Goal: Transaction & Acquisition: Purchase product/service

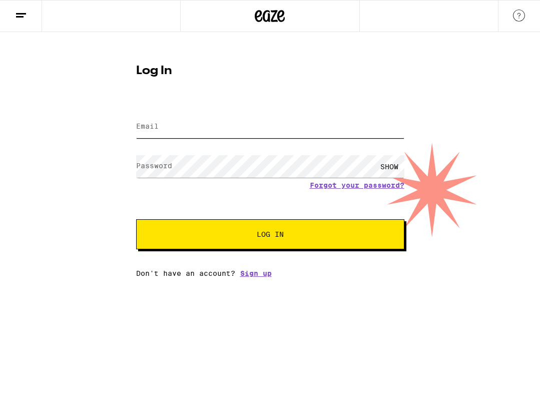
type input "[EMAIL_ADDRESS][DOMAIN_NAME]"
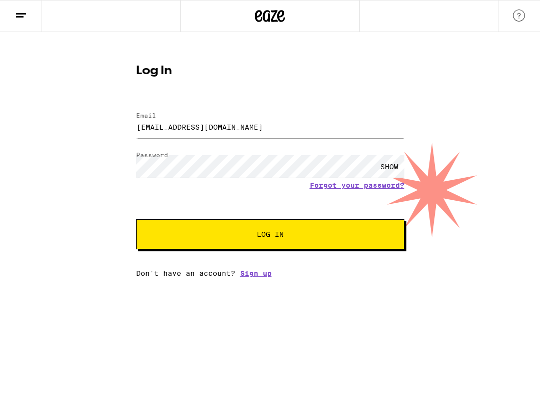
click at [289, 235] on span "Log In" at bounding box center [270, 234] width 187 height 7
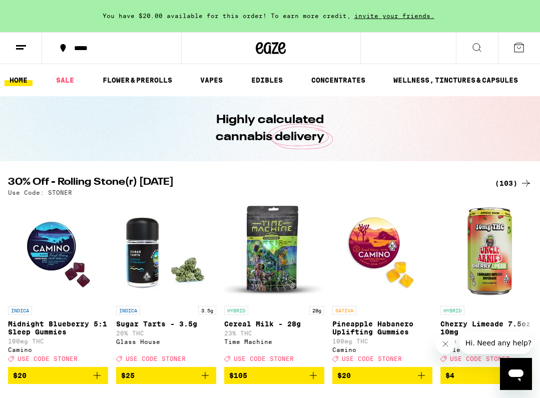
click at [516, 47] on icon at bounding box center [519, 48] width 12 height 12
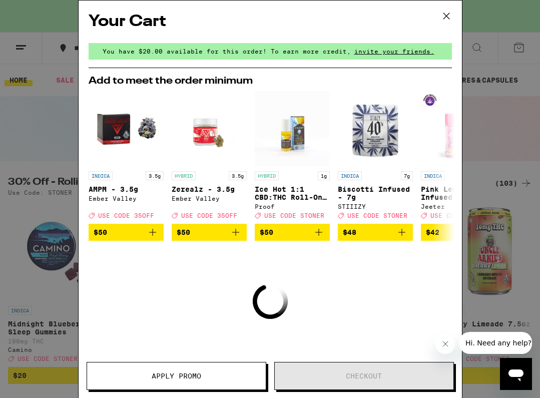
click at [447, 16] on icon at bounding box center [446, 16] width 6 height 6
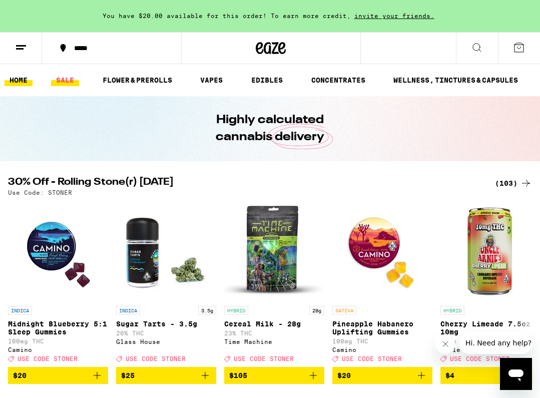
click at [65, 79] on link "SALE" at bounding box center [65, 80] width 28 height 12
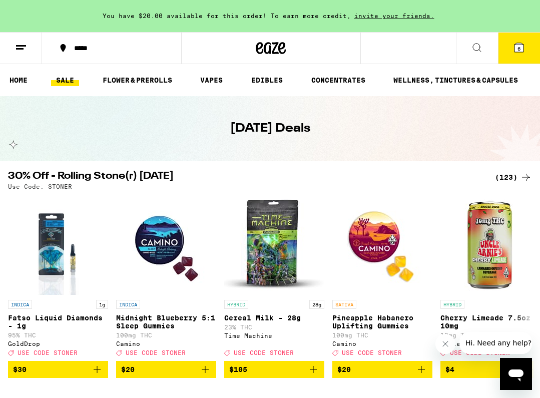
click at [510, 172] on div "(123)" at bounding box center [513, 177] width 37 height 12
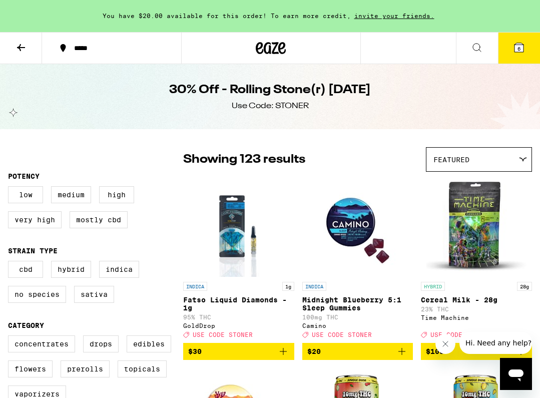
click at [520, 45] on icon at bounding box center [519, 47] width 9 height 9
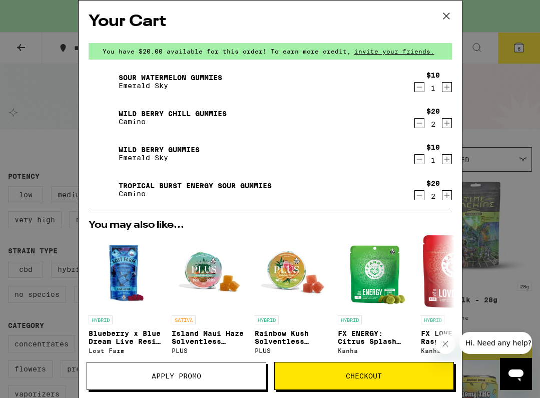
click at [419, 194] on icon "Decrement" at bounding box center [419, 195] width 9 height 12
click at [421, 161] on icon "Decrement" at bounding box center [419, 159] width 9 height 12
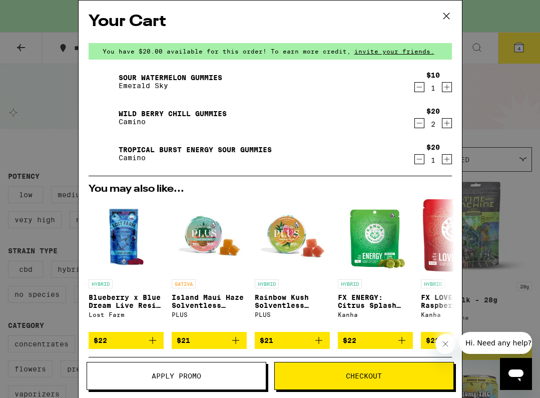
click at [446, 14] on icon at bounding box center [446, 16] width 15 height 15
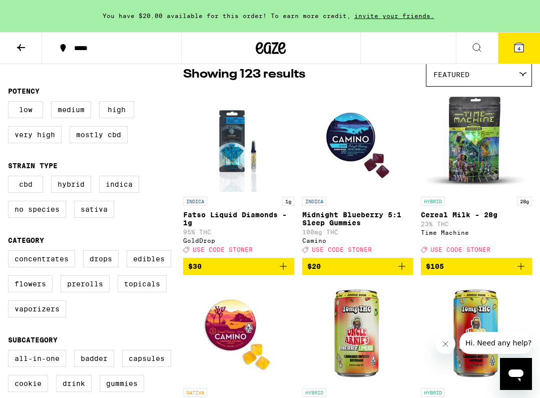
scroll to position [86, 0]
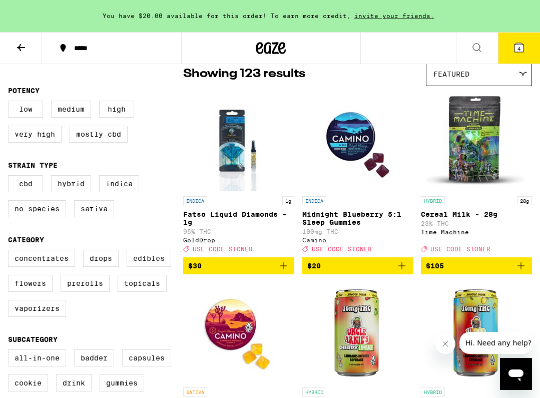
click at [153, 261] on label "Edibles" at bounding box center [149, 258] width 45 height 17
click at [11, 252] on input "Edibles" at bounding box center [10, 251] width 1 height 1
checkbox input "true"
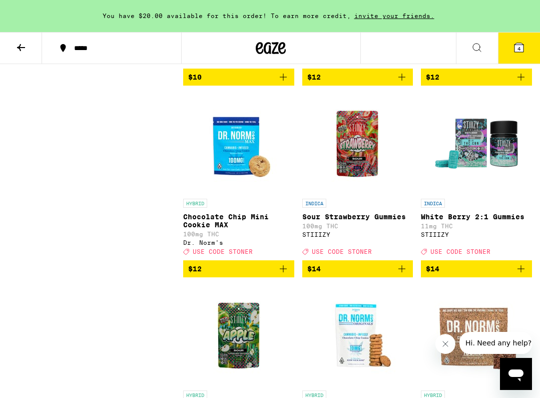
scroll to position [1040, 0]
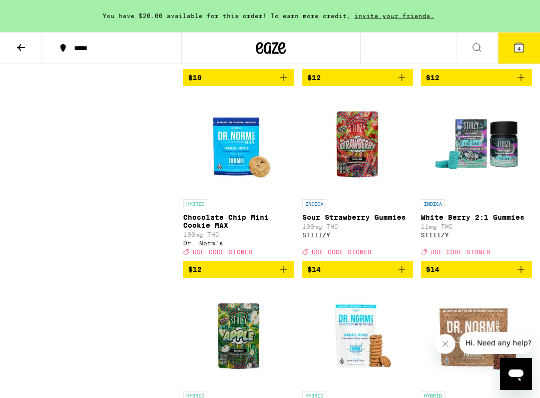
click at [360, 175] on img "Open page for Sour Strawberry Gummies from STIIIZY" at bounding box center [358, 144] width 100 height 100
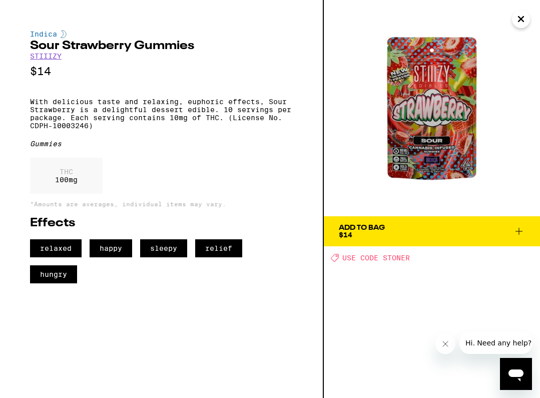
click at [521, 22] on icon "Close" at bounding box center [521, 19] width 12 height 15
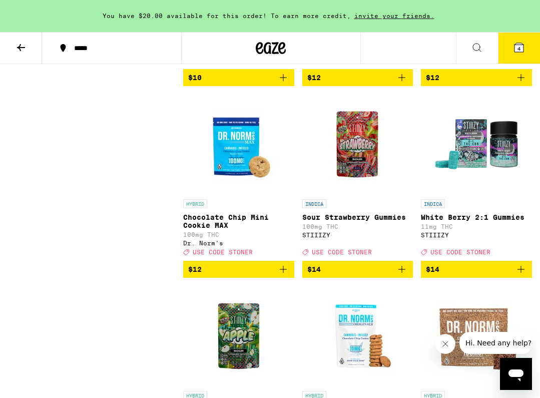
scroll to position [993, 0]
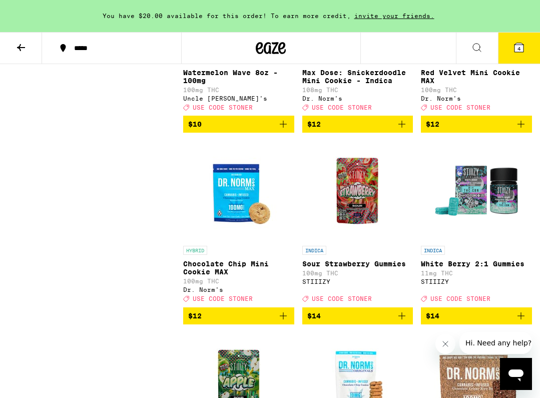
click at [483, 226] on img "Open page for White Berry 2:1 Gummies from STIIIZY" at bounding box center [477, 191] width 100 height 100
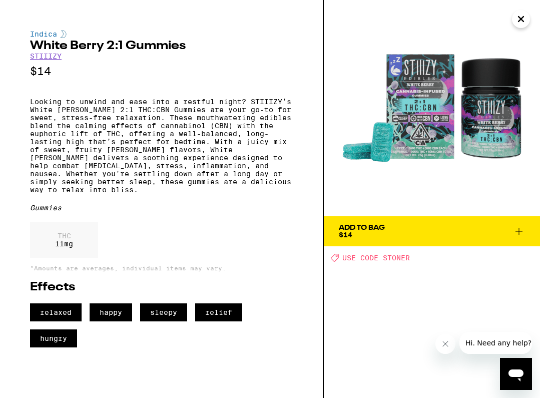
click at [523, 18] on icon "Close" at bounding box center [521, 19] width 5 height 5
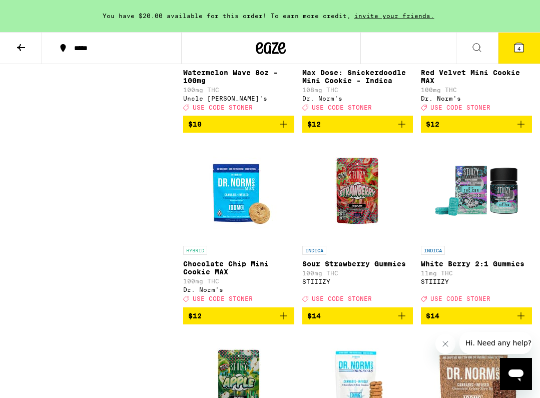
click at [360, 233] on img "Open page for Sour Strawberry Gummies from STIIIZY" at bounding box center [358, 191] width 100 height 100
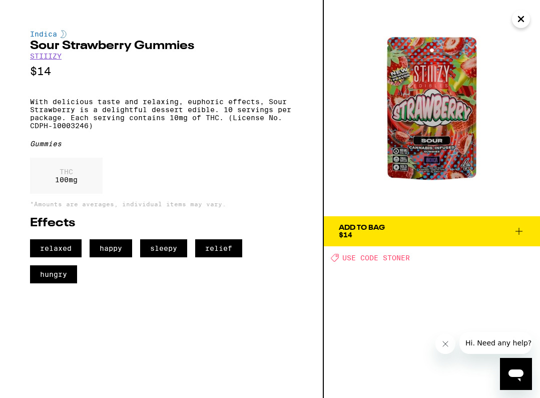
click at [512, 226] on span "Add To Bag $14" at bounding box center [432, 231] width 186 height 14
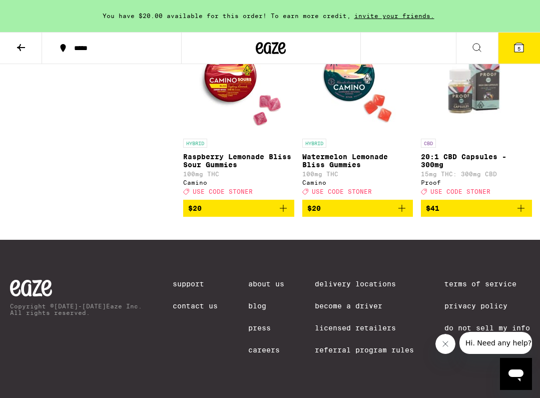
scroll to position [2268, 0]
click at [522, 50] on icon at bounding box center [519, 47] width 9 height 9
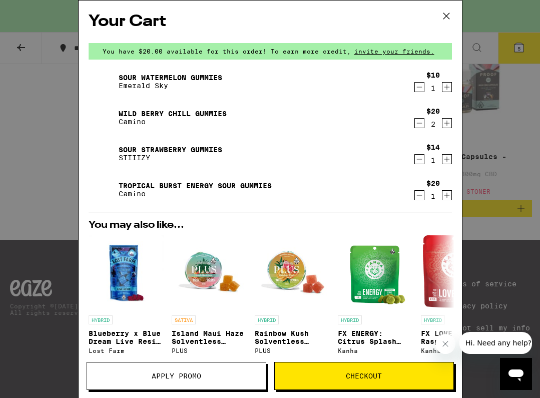
click at [445, 17] on icon at bounding box center [446, 16] width 15 height 15
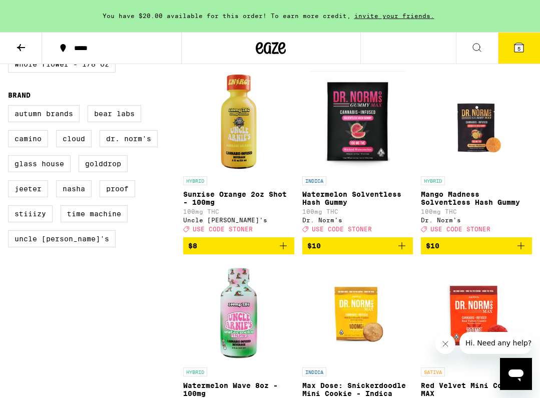
scroll to position [679, 0]
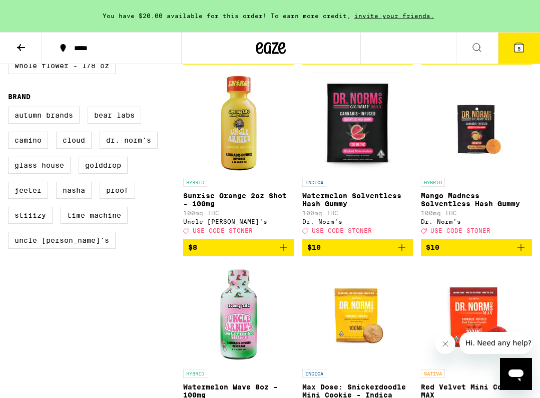
click at [232, 147] on img "Open page for Sunrise Orange 2oz Shot - 100mg from Uncle Arnie's" at bounding box center [239, 123] width 100 height 100
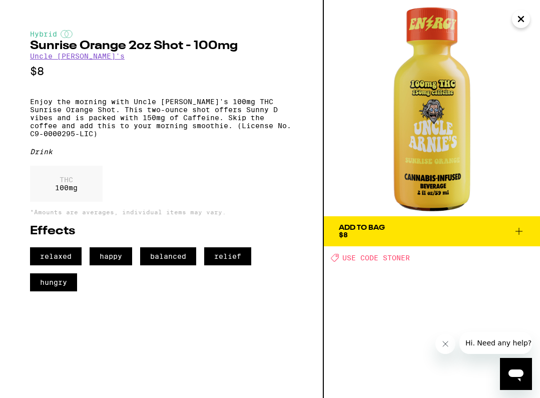
click at [521, 24] on icon "Close" at bounding box center [521, 19] width 12 height 15
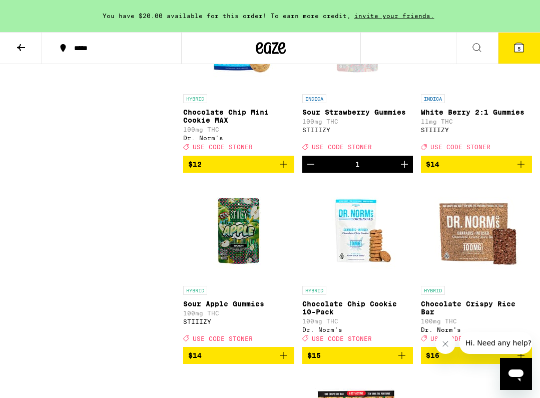
scroll to position [1215, 0]
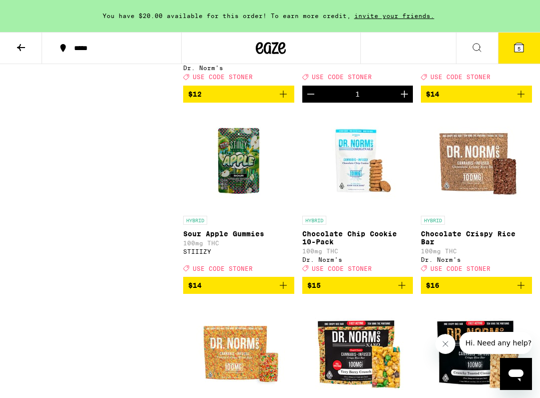
click at [280, 291] on icon "Add to bag" at bounding box center [283, 285] width 12 height 12
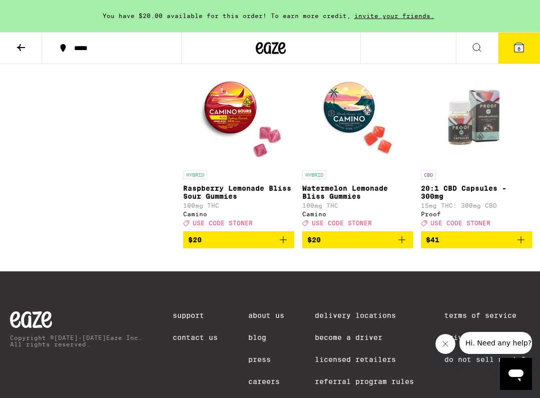
scroll to position [2215, 0]
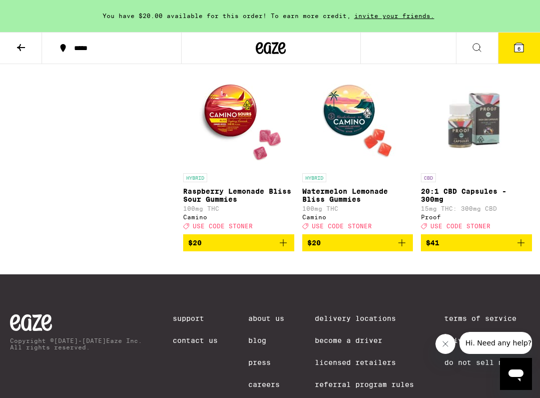
click at [518, 50] on span "6" at bounding box center [519, 49] width 3 height 6
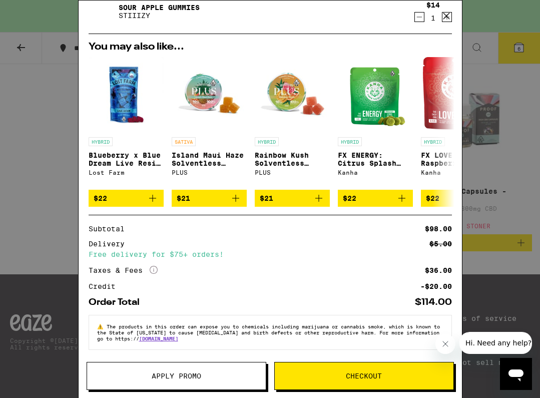
scroll to position [221, 0]
click at [218, 377] on span "Apply Promo" at bounding box center [176, 376] width 179 height 7
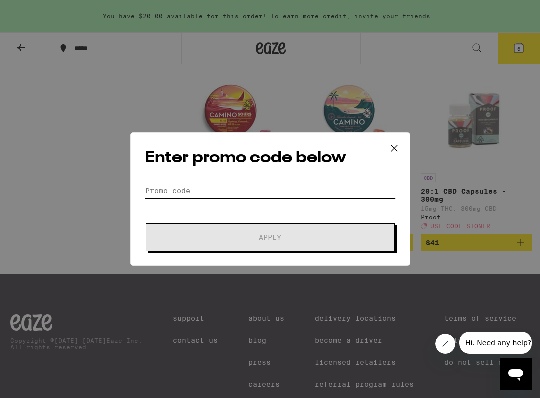
click at [187, 190] on input "Promo Code" at bounding box center [270, 190] width 251 height 15
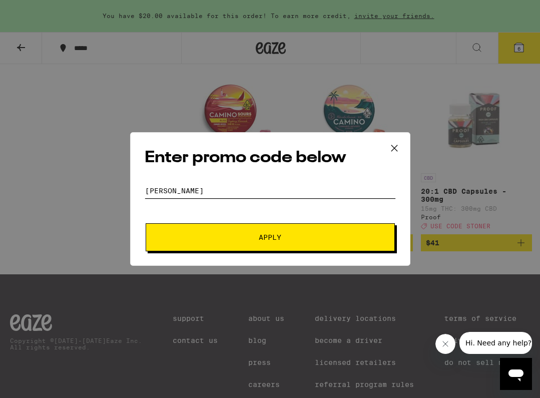
type input "[PERSON_NAME]"
click at [197, 232] on button "Apply" at bounding box center [270, 237] width 249 height 28
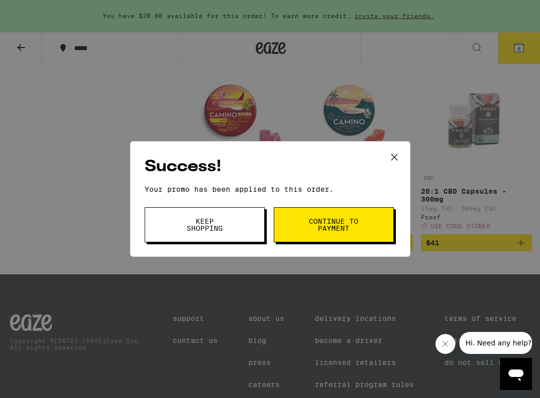
click at [229, 228] on span "Keep Shopping" at bounding box center [204, 225] width 51 height 14
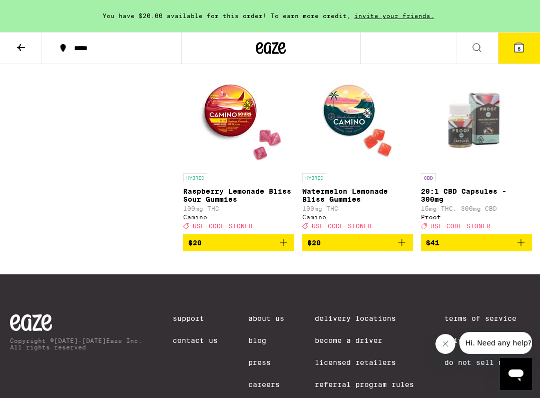
click at [523, 48] on icon at bounding box center [519, 47] width 9 height 9
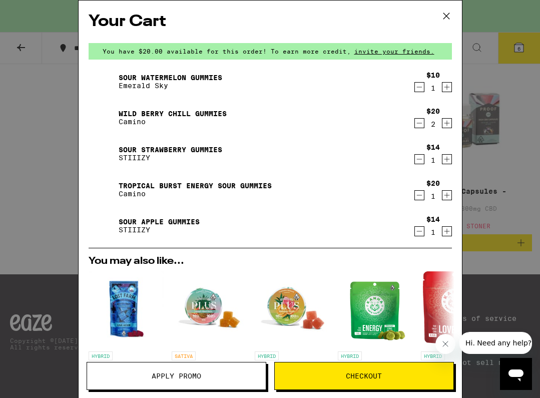
click at [446, 18] on icon at bounding box center [446, 16] width 15 height 15
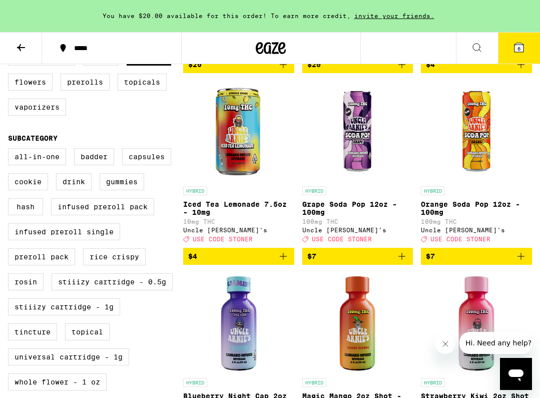
scroll to position [287, 0]
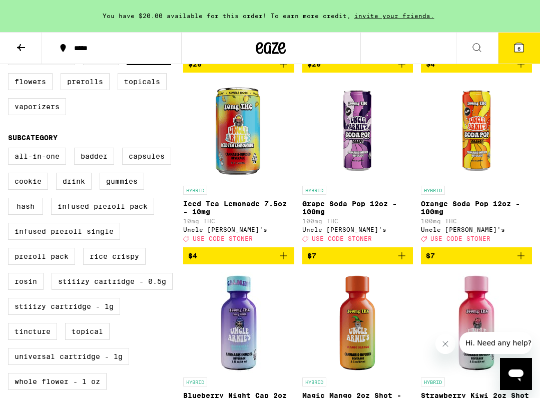
click at [454, 210] on p "Orange Soda Pop 12oz - 100mg" at bounding box center [476, 208] width 111 height 16
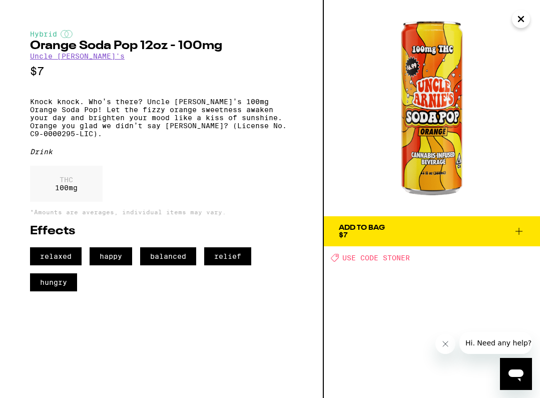
click at [520, 21] on icon "Close" at bounding box center [521, 19] width 12 height 15
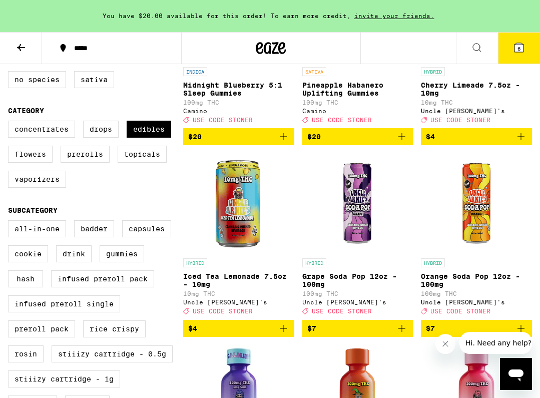
scroll to position [217, 0]
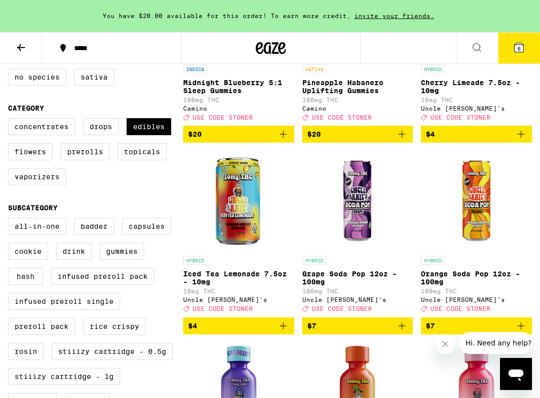
click at [241, 212] on img "Open page for Iced Tea Lemonade 7.5oz - 10mg from Uncle Arnie's" at bounding box center [239, 201] width 100 height 100
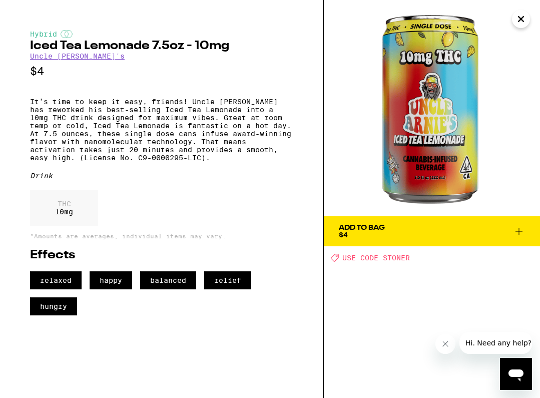
click at [518, 21] on icon "Close" at bounding box center [521, 19] width 12 height 15
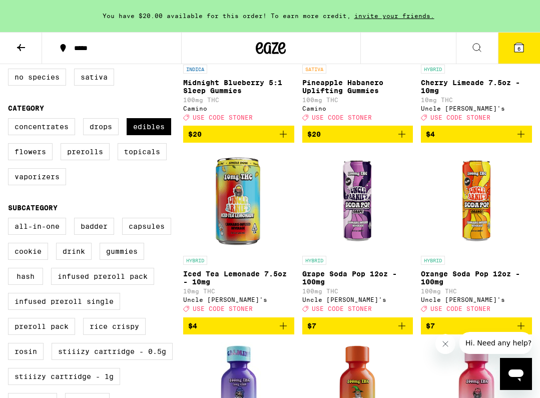
click at [471, 204] on img "Open page for Orange Soda Pop 12oz - 100mg from Uncle Arnie's" at bounding box center [477, 201] width 100 height 100
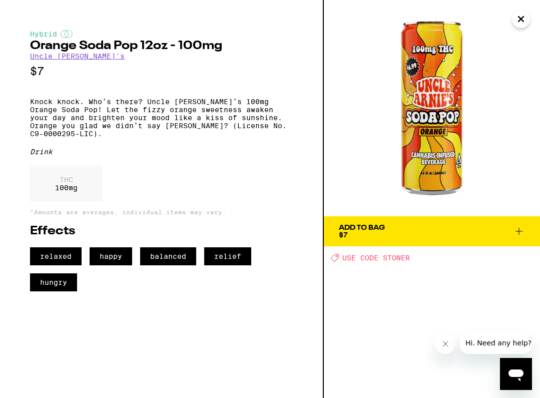
click at [517, 25] on icon "Close" at bounding box center [521, 19] width 12 height 15
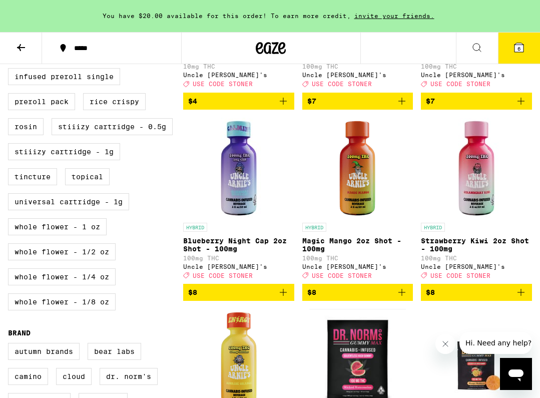
scroll to position [443, 0]
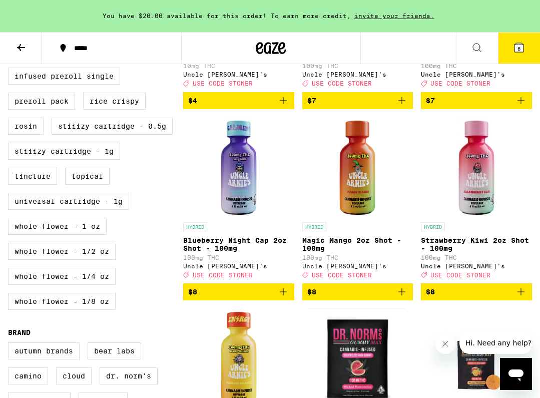
click at [357, 196] on img "Open page for Magic Mango 2oz Shot - 100mg from Uncle Arnie's" at bounding box center [358, 167] width 100 height 100
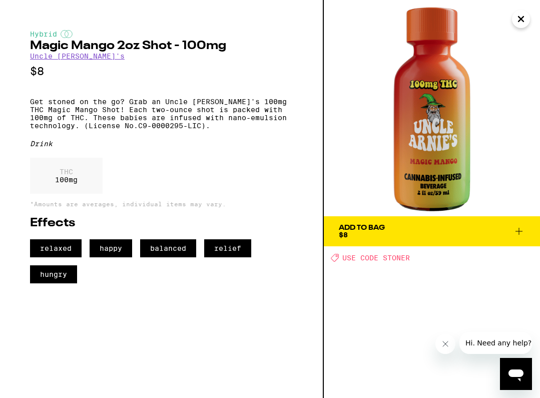
click at [523, 18] on icon "Close" at bounding box center [521, 19] width 12 height 15
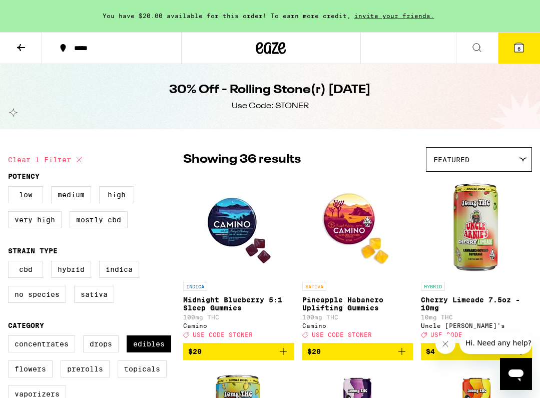
click at [510, 42] on button "6" at bounding box center [519, 48] width 42 height 31
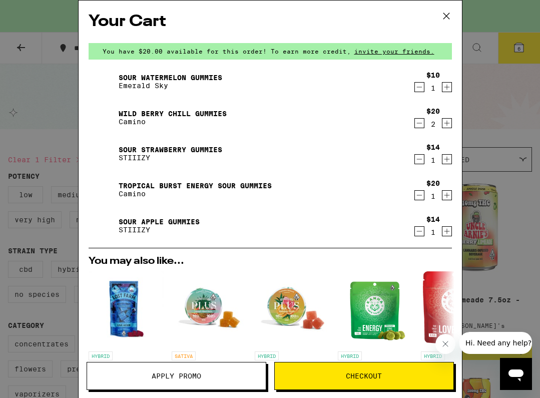
click at [418, 86] on icon "Decrement" at bounding box center [419, 87] width 9 height 12
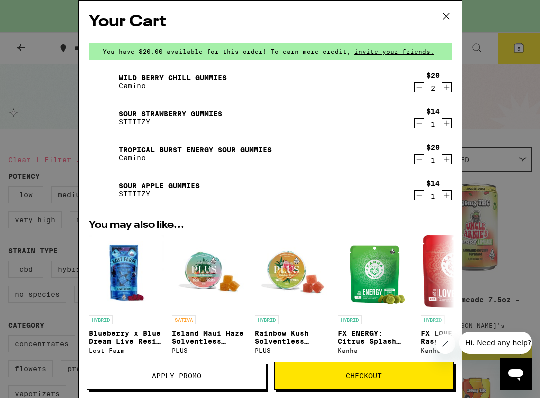
click at [447, 17] on icon at bounding box center [446, 16] width 15 height 15
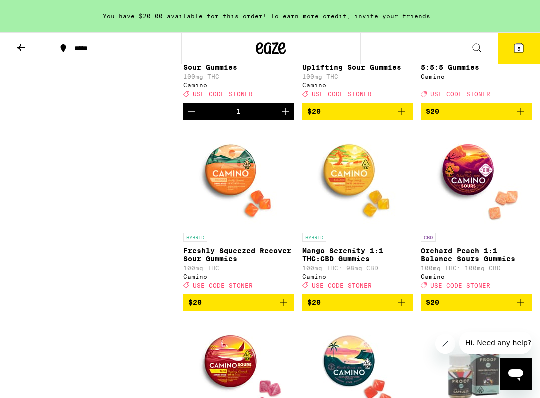
scroll to position [1970, 0]
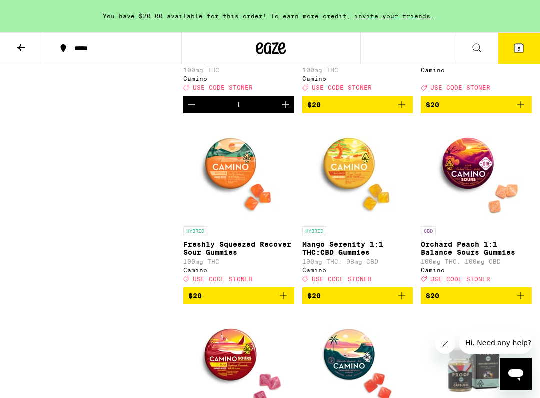
click at [356, 221] on img "Open page for Mango Serenity 1:1 THC:CBD Gummies from Camino" at bounding box center [358, 171] width 100 height 100
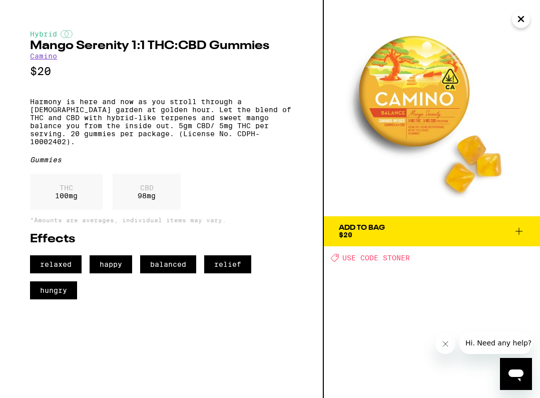
click at [522, 21] on icon "Close" at bounding box center [521, 19] width 5 height 5
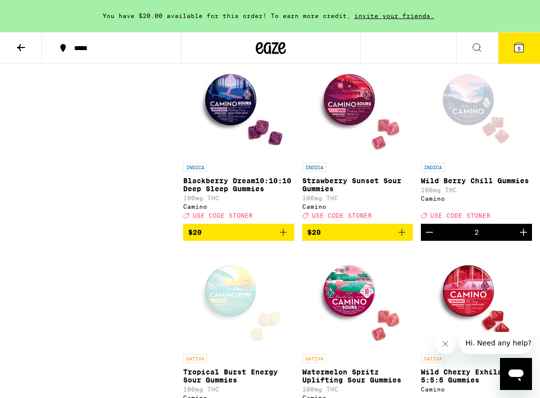
scroll to position [1652, 0]
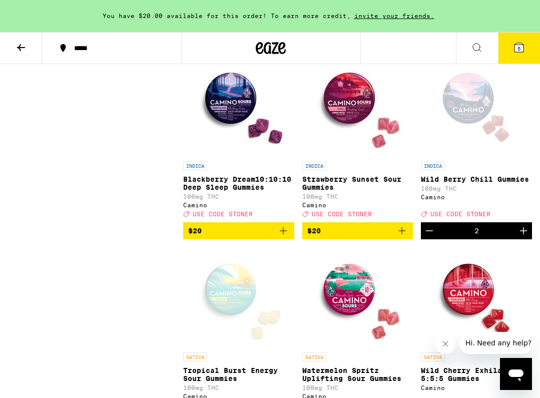
click at [403, 237] on icon "Add to bag" at bounding box center [402, 231] width 12 height 12
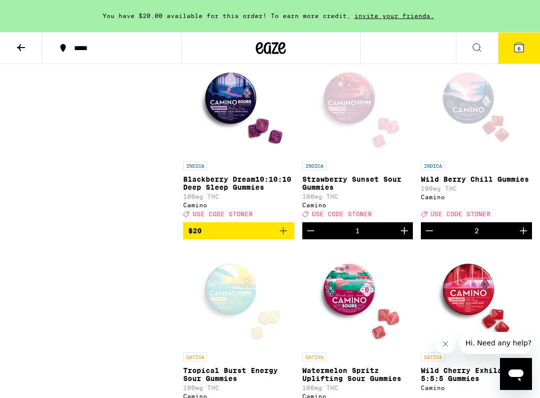
click at [511, 45] on button "6" at bounding box center [519, 48] width 42 height 31
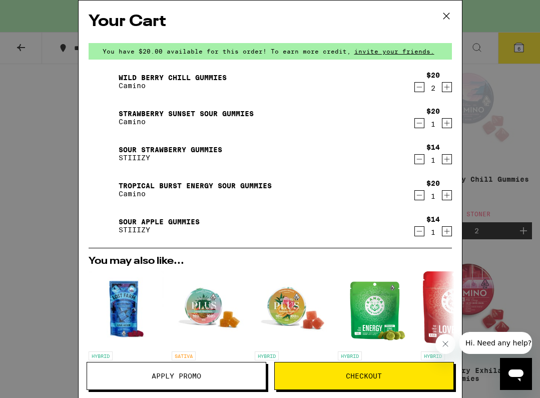
click at [176, 148] on link "Sour Strawberry Gummies" at bounding box center [171, 150] width 104 height 8
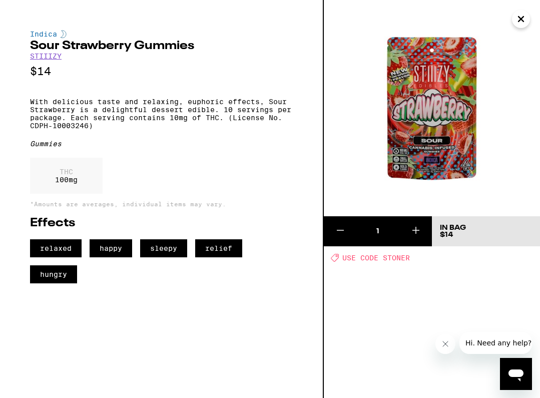
click at [518, 25] on icon "Close" at bounding box center [521, 19] width 12 height 15
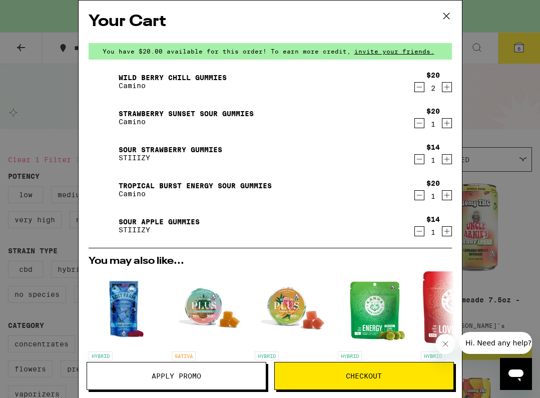
scroll to position [25, 0]
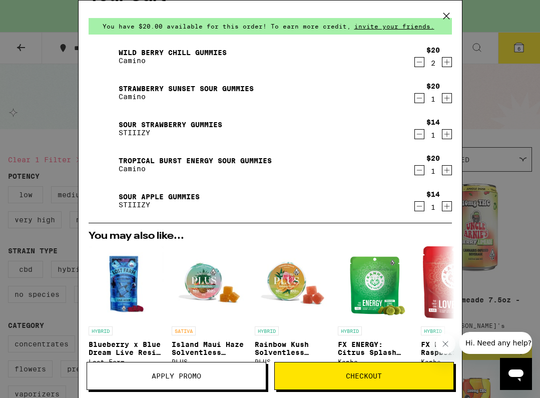
click at [160, 199] on link "Sour Apple Gummies" at bounding box center [159, 197] width 81 height 8
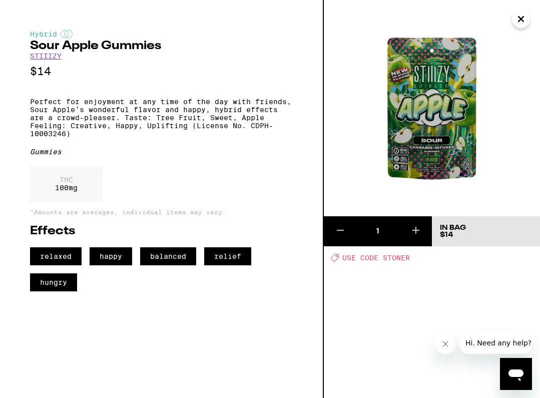
click at [523, 22] on icon "Close" at bounding box center [521, 19] width 12 height 15
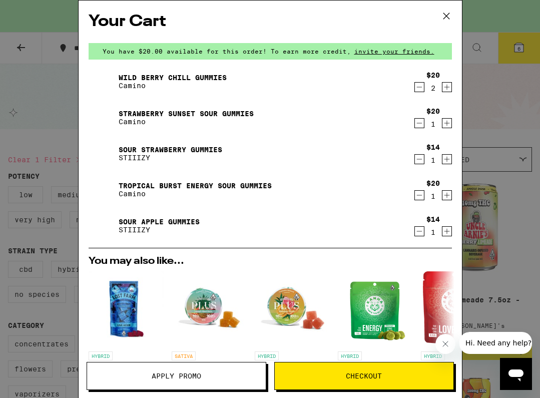
click at [449, 17] on icon at bounding box center [446, 16] width 15 height 15
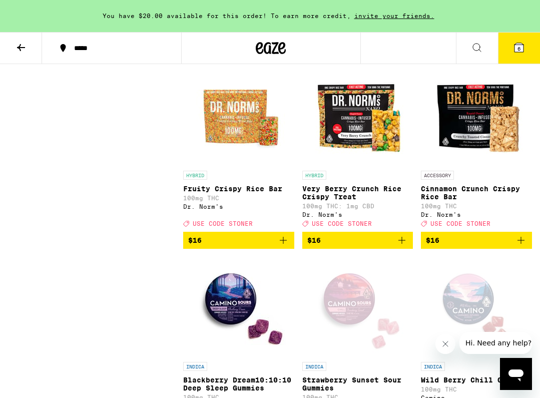
scroll to position [1452, 0]
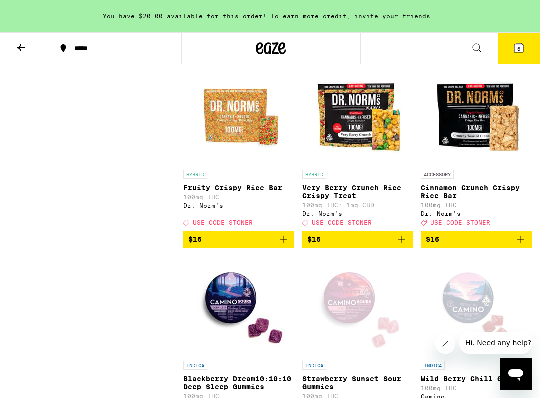
click at [515, 49] on icon at bounding box center [519, 47] width 9 height 9
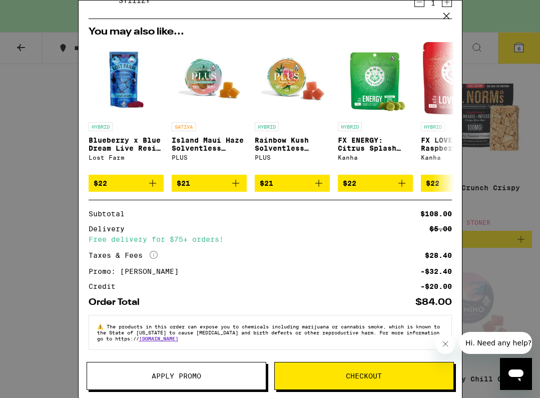
scroll to position [236, 0]
click at [325, 373] on span "Checkout" at bounding box center [364, 376] width 179 height 7
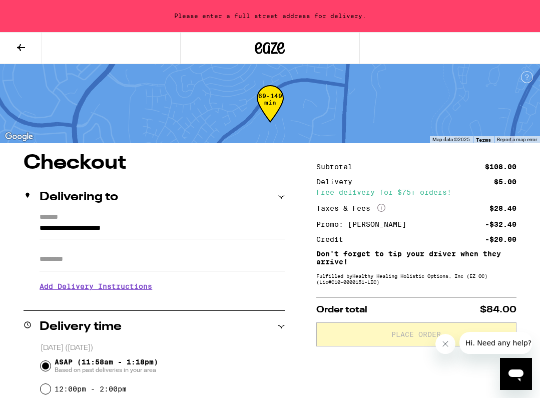
click at [93, 230] on input "**********" at bounding box center [162, 230] width 245 height 17
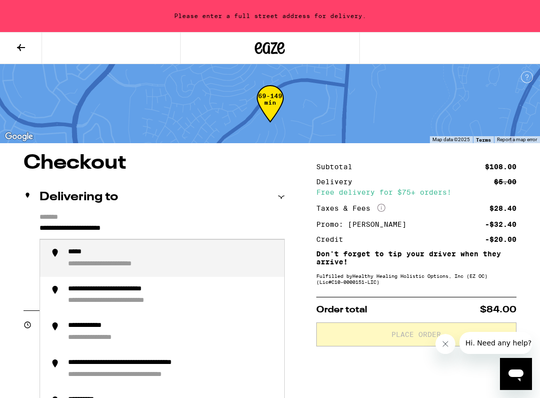
click at [93, 230] on input "**********" at bounding box center [162, 230] width 245 height 17
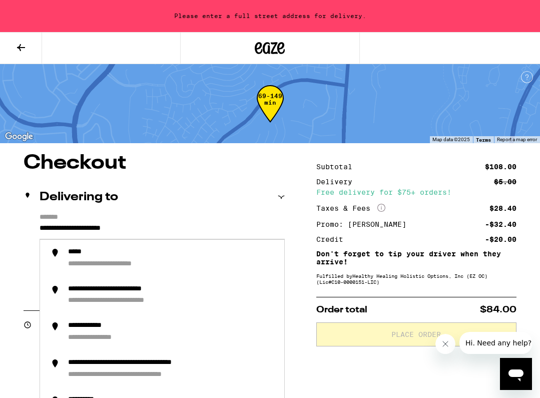
click at [92, 226] on input "**********" at bounding box center [162, 230] width 245 height 17
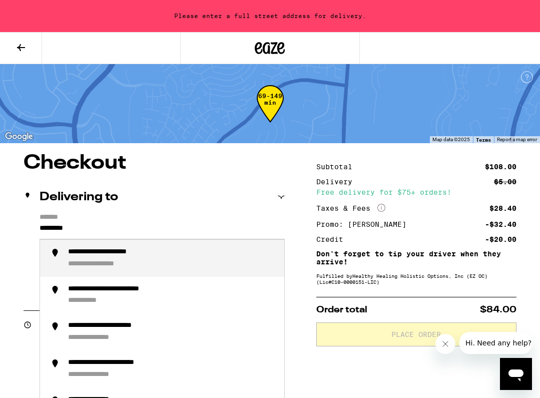
click at [104, 271] on li "**********" at bounding box center [162, 258] width 244 height 37
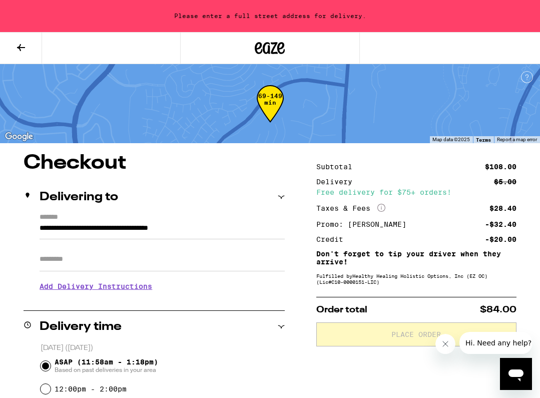
type input "**********"
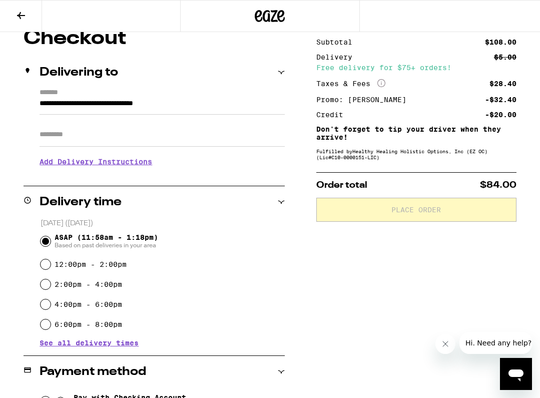
scroll to position [104, 0]
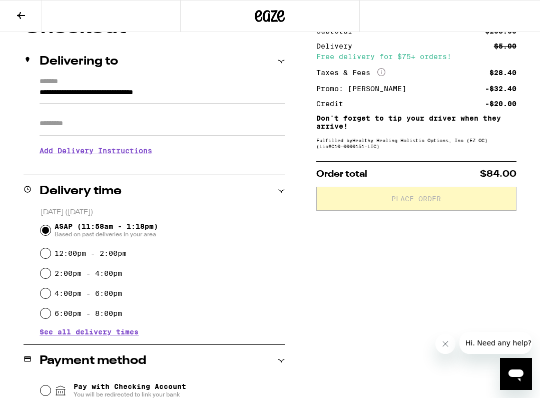
click at [47, 256] on input "12:00pm - 2:00pm" at bounding box center [46, 253] width 10 height 10
radio input "true"
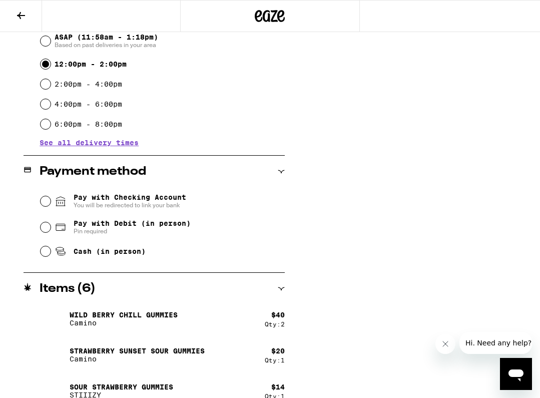
scroll to position [292, 0]
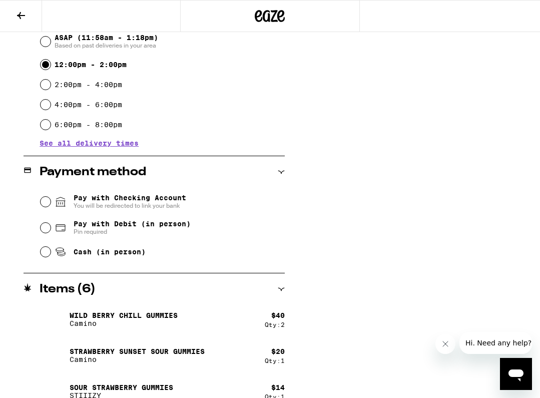
click at [45, 202] on input "Pay with Checking Account You will be redirected to link your bank" at bounding box center [46, 202] width 10 height 10
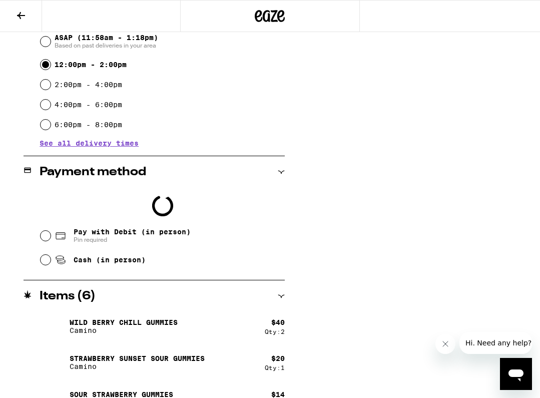
click at [45, 232] on input "Pay with Debit (in person) Pin required" at bounding box center [46, 236] width 10 height 10
radio input "true"
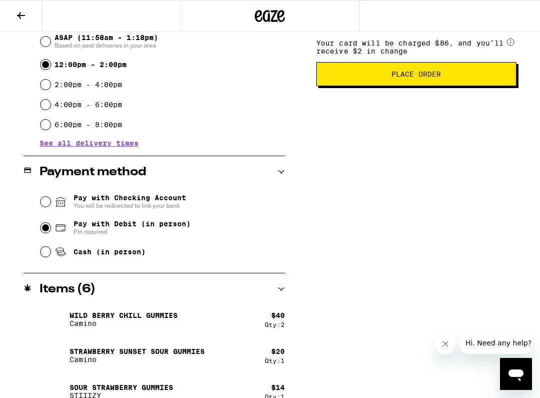
click at [46, 229] on input "Pay with Debit (in person) Pin required" at bounding box center [46, 228] width 10 height 10
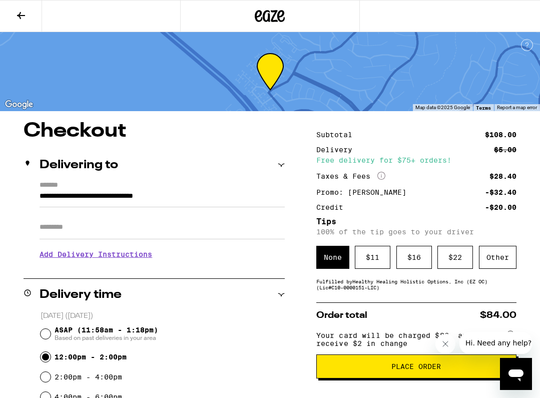
scroll to position [0, 0]
click at [47, 337] on input "ASAP (11:58am - 1:18pm) Based on past deliveries in your area" at bounding box center [46, 334] width 10 height 10
radio input "true"
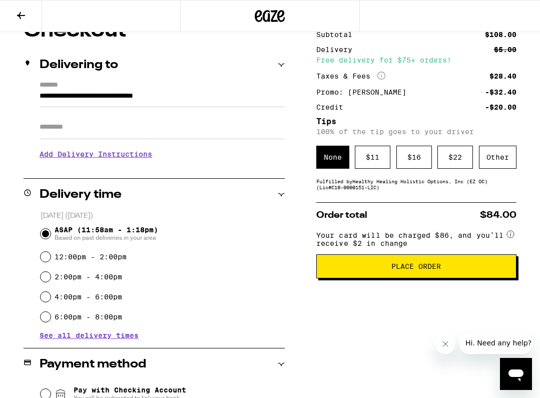
scroll to position [101, 0]
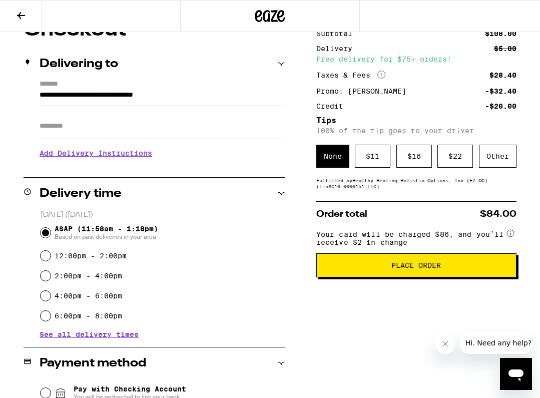
click at [402, 269] on span "Place Order" at bounding box center [417, 265] width 50 height 7
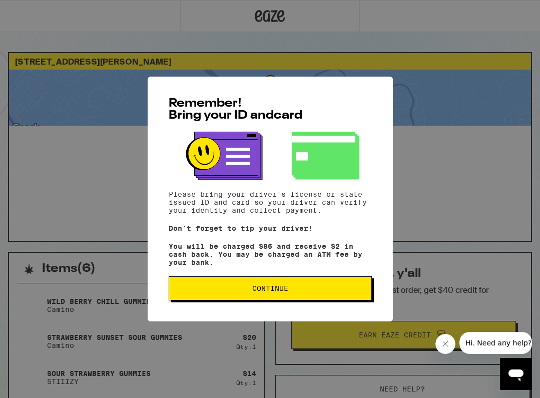
click at [285, 290] on span "Continue" at bounding box center [270, 288] width 36 height 7
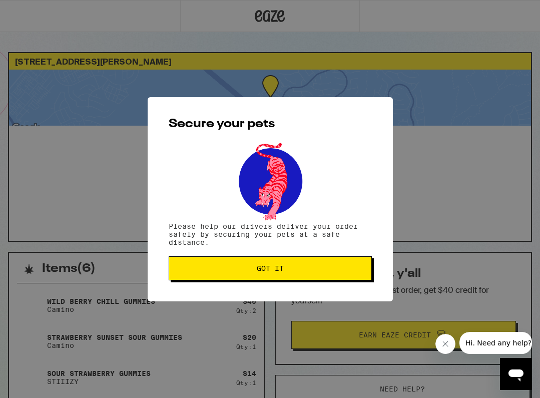
click at [262, 272] on span "Got it" at bounding box center [270, 268] width 27 height 7
